Goal: Browse casually

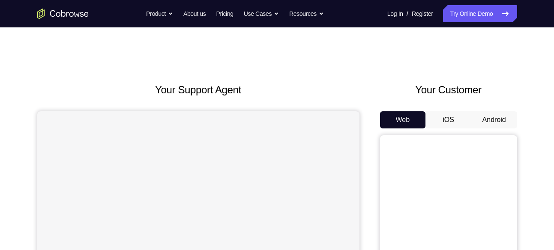
scroll to position [73, 0]
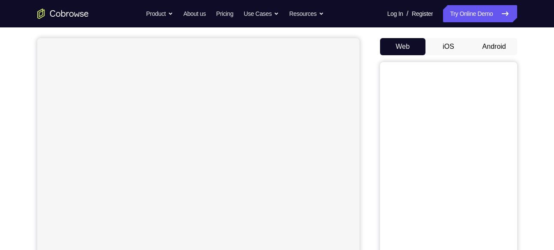
click at [497, 44] on button "Android" at bounding box center [494, 46] width 46 height 17
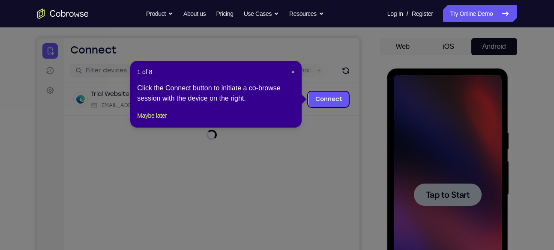
scroll to position [0, 0]
click at [294, 72] on span "×" at bounding box center [292, 72] width 3 height 7
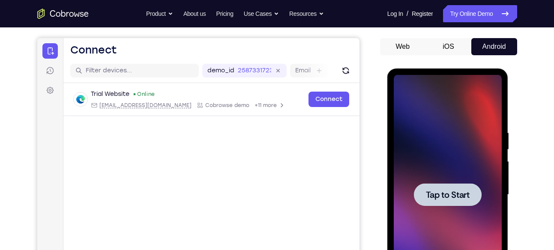
click at [473, 125] on div at bounding box center [448, 195] width 108 height 240
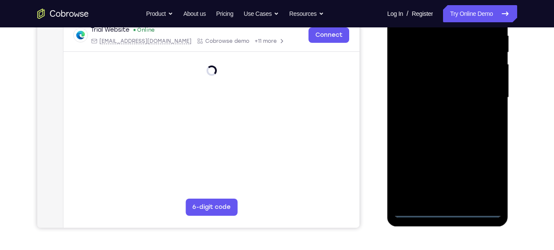
scroll to position [171, 0]
click at [444, 207] on div at bounding box center [448, 97] width 108 height 240
click at [444, 211] on div at bounding box center [448, 97] width 108 height 240
click at [481, 170] on div at bounding box center [448, 97] width 108 height 240
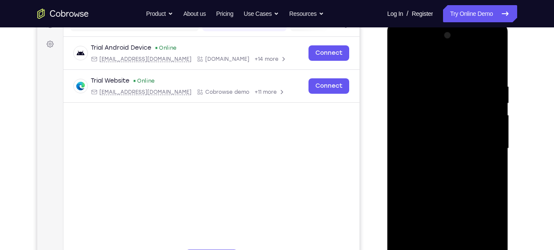
scroll to position [119, 0]
click at [457, 66] on div at bounding box center [448, 149] width 108 height 240
click at [483, 144] on div at bounding box center [448, 149] width 108 height 240
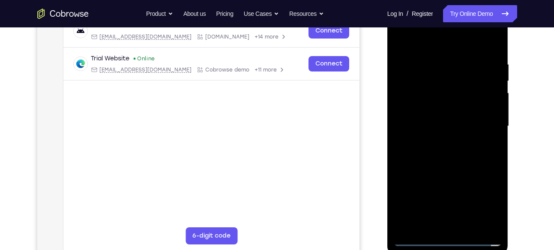
click at [437, 141] on div at bounding box center [448, 126] width 108 height 240
click at [449, 119] on div at bounding box center [448, 126] width 108 height 240
click at [453, 106] on div at bounding box center [448, 126] width 108 height 240
click at [450, 125] on div at bounding box center [448, 126] width 108 height 240
click at [453, 153] on div at bounding box center [448, 126] width 108 height 240
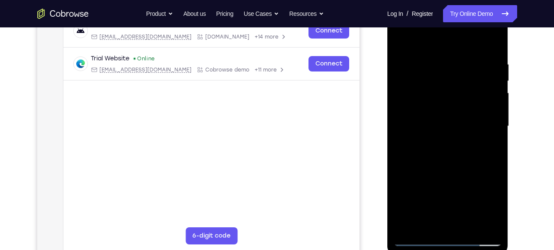
click at [453, 153] on div at bounding box center [448, 126] width 108 height 240
click at [472, 149] on div at bounding box center [448, 126] width 108 height 240
click at [492, 134] on div at bounding box center [448, 126] width 108 height 240
click at [488, 127] on div at bounding box center [448, 126] width 108 height 240
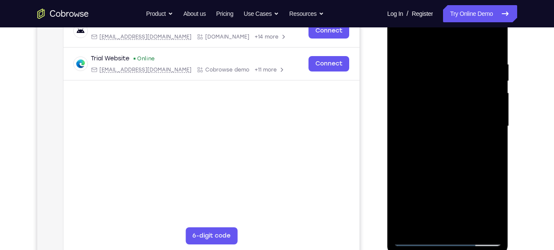
click at [472, 150] on div at bounding box center [448, 126] width 108 height 240
click at [480, 126] on div at bounding box center [448, 126] width 108 height 240
click at [429, 151] on div at bounding box center [448, 126] width 108 height 240
click at [441, 62] on div at bounding box center [448, 126] width 108 height 240
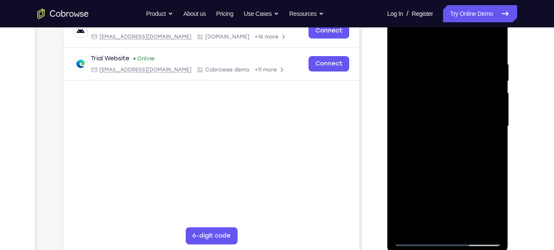
click at [493, 49] on div at bounding box center [448, 126] width 108 height 240
click at [443, 66] on div at bounding box center [448, 126] width 108 height 240
click at [484, 111] on div at bounding box center [448, 126] width 108 height 240
click at [492, 103] on div at bounding box center [448, 126] width 108 height 240
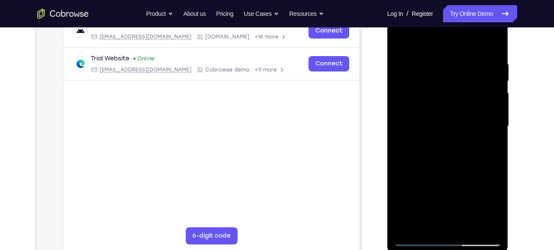
click at [492, 103] on div at bounding box center [448, 126] width 108 height 240
click at [492, 45] on div at bounding box center [448, 126] width 108 height 240
click at [492, 42] on div at bounding box center [448, 126] width 108 height 240
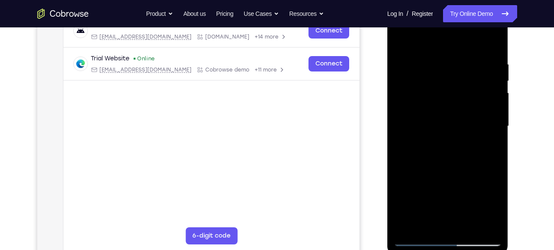
click at [492, 42] on div at bounding box center [448, 126] width 108 height 240
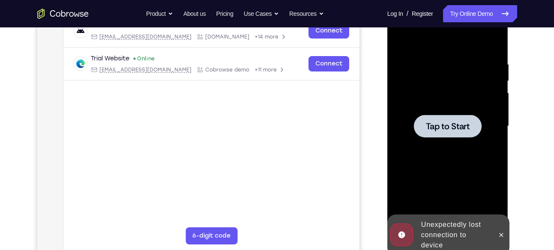
click at [457, 86] on div at bounding box center [448, 126] width 108 height 240
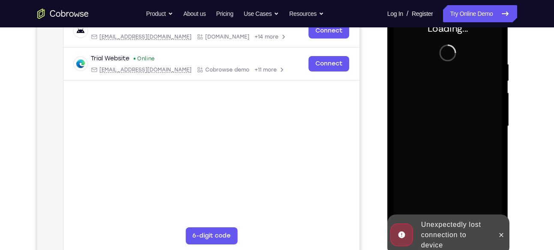
scroll to position [99, 0]
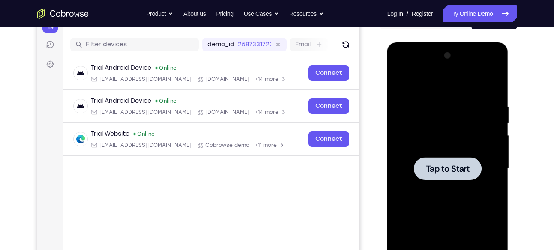
click at [447, 124] on div at bounding box center [448, 169] width 108 height 240
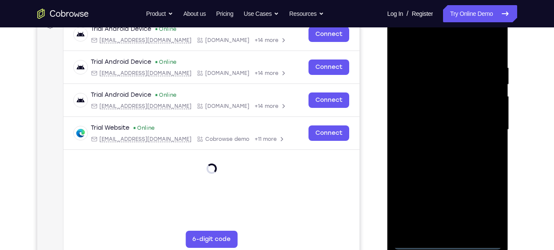
scroll to position [139, 0]
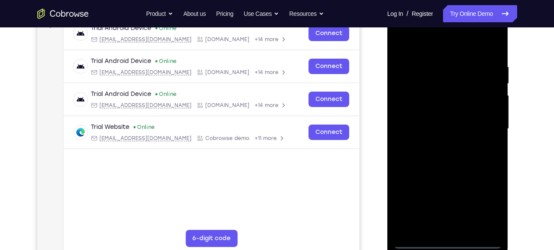
click at [452, 243] on div at bounding box center [448, 129] width 108 height 240
click at [478, 206] on div at bounding box center [448, 129] width 108 height 240
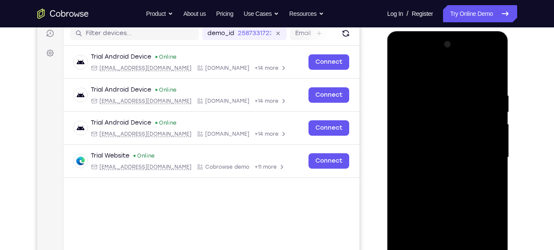
scroll to position [109, 0]
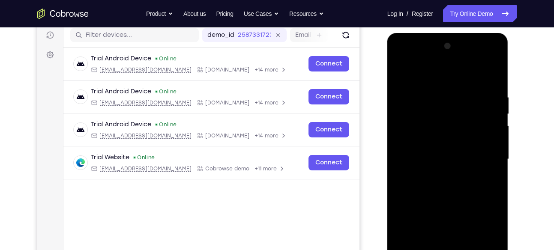
click at [448, 81] on div at bounding box center [448, 159] width 108 height 240
click at [462, 75] on div at bounding box center [448, 159] width 108 height 240
click at [484, 155] on div at bounding box center [448, 159] width 108 height 240
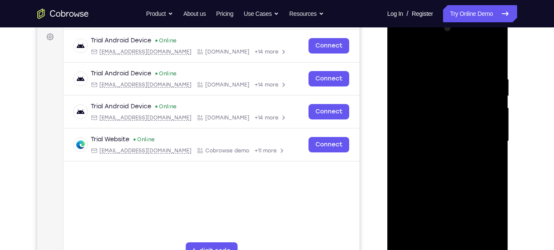
scroll to position [127, 0]
click at [441, 154] on div at bounding box center [448, 141] width 108 height 240
click at [445, 126] on div at bounding box center [448, 141] width 108 height 240
click at [445, 122] on div at bounding box center [448, 141] width 108 height 240
click at [424, 124] on div at bounding box center [448, 141] width 108 height 240
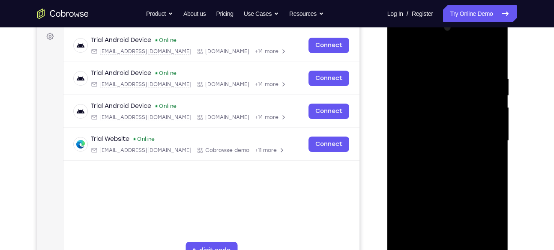
click at [424, 124] on div at bounding box center [448, 141] width 108 height 240
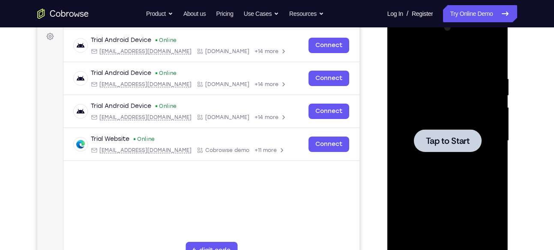
click at [424, 90] on div at bounding box center [448, 141] width 108 height 240
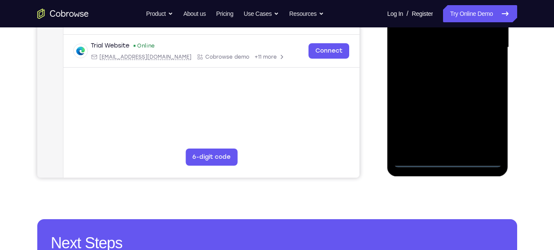
scroll to position [224, 0]
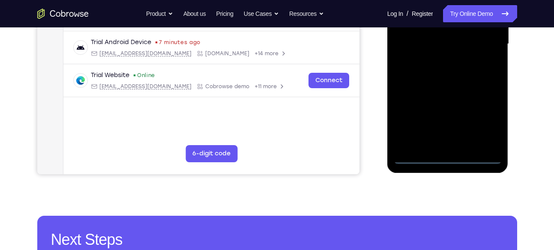
click at [446, 162] on div at bounding box center [448, 44] width 108 height 240
click at [486, 123] on div at bounding box center [448, 44] width 108 height 240
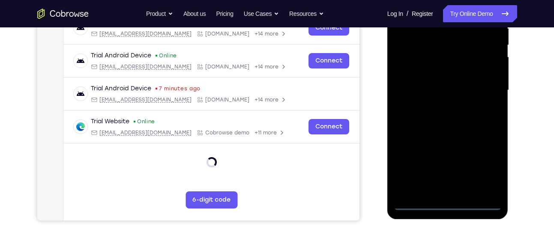
scroll to position [177, 0]
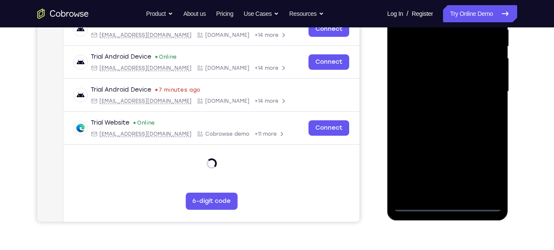
click at [486, 123] on div at bounding box center [448, 92] width 108 height 240
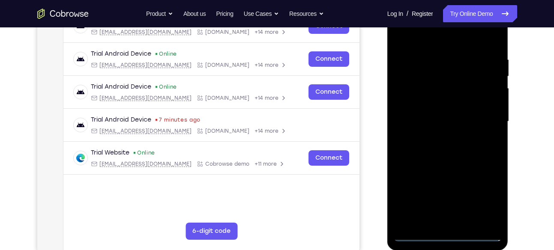
click at [447, 37] on div at bounding box center [448, 122] width 108 height 240
click at [439, 37] on div at bounding box center [448, 122] width 108 height 240
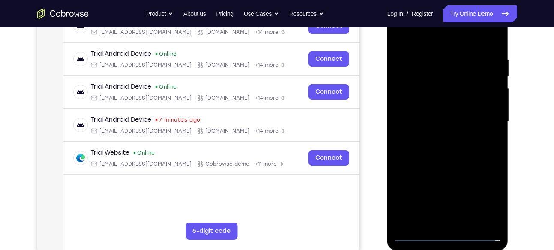
click at [483, 121] on div at bounding box center [448, 122] width 108 height 240
click at [484, 117] on div at bounding box center [448, 122] width 108 height 240
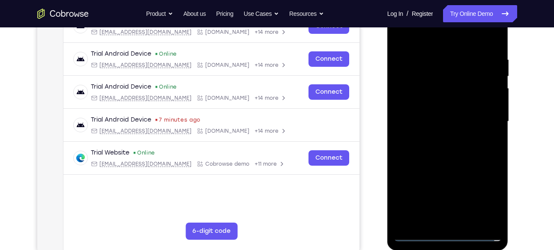
click at [484, 117] on div at bounding box center [448, 122] width 108 height 240
click at [437, 135] on div at bounding box center [448, 122] width 108 height 240
click at [455, 114] on div at bounding box center [448, 122] width 108 height 240
click at [429, 87] on div at bounding box center [448, 122] width 108 height 240
click at [436, 103] on div at bounding box center [448, 122] width 108 height 240
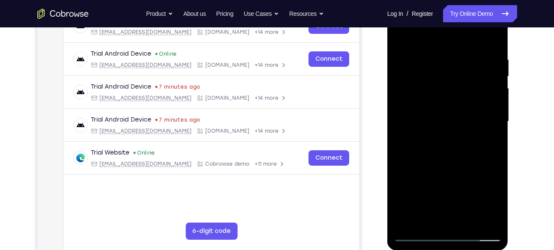
click at [431, 121] on div at bounding box center [448, 122] width 108 height 240
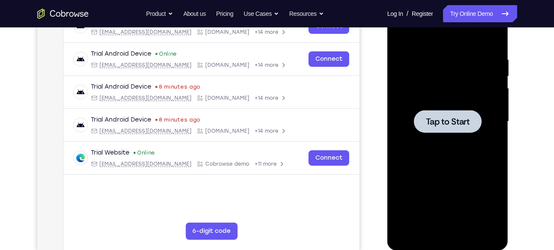
click at [412, 127] on div at bounding box center [448, 122] width 108 height 240
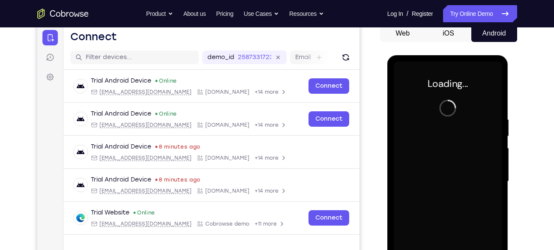
scroll to position [86, 0]
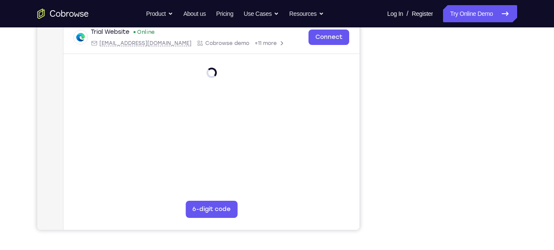
scroll to position [175, 0]
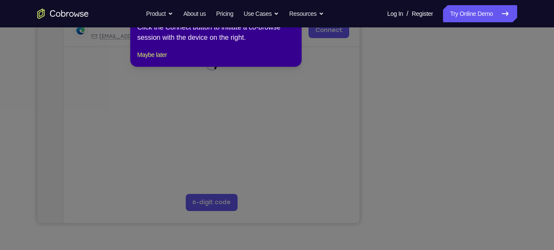
click at [450, 204] on icon at bounding box center [280, 120] width 561 height 261
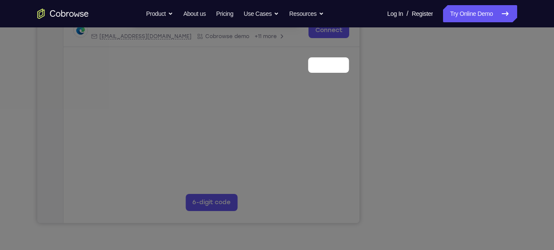
scroll to position [71, 0]
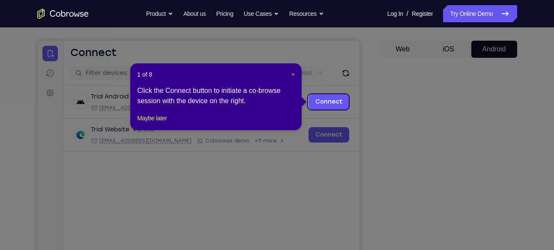
click at [294, 73] on span "×" at bounding box center [292, 74] width 3 height 7
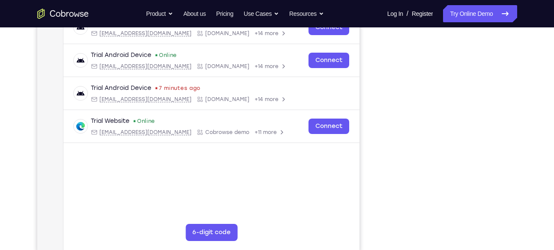
scroll to position [147, 0]
